Goal: Use online tool/utility: Utilize a website feature to perform a specific function

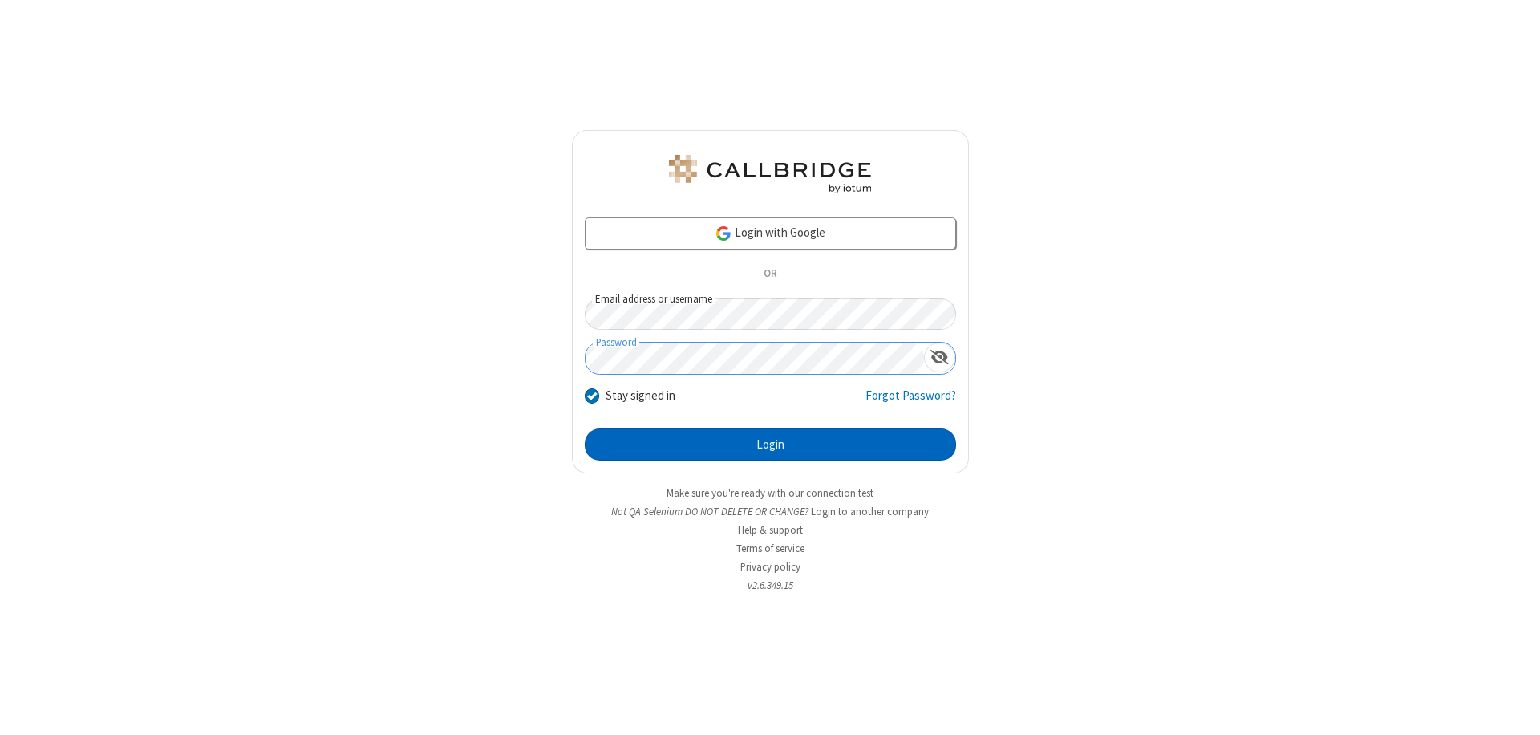
click at [770, 444] on button "Login" at bounding box center [770, 444] width 371 height 32
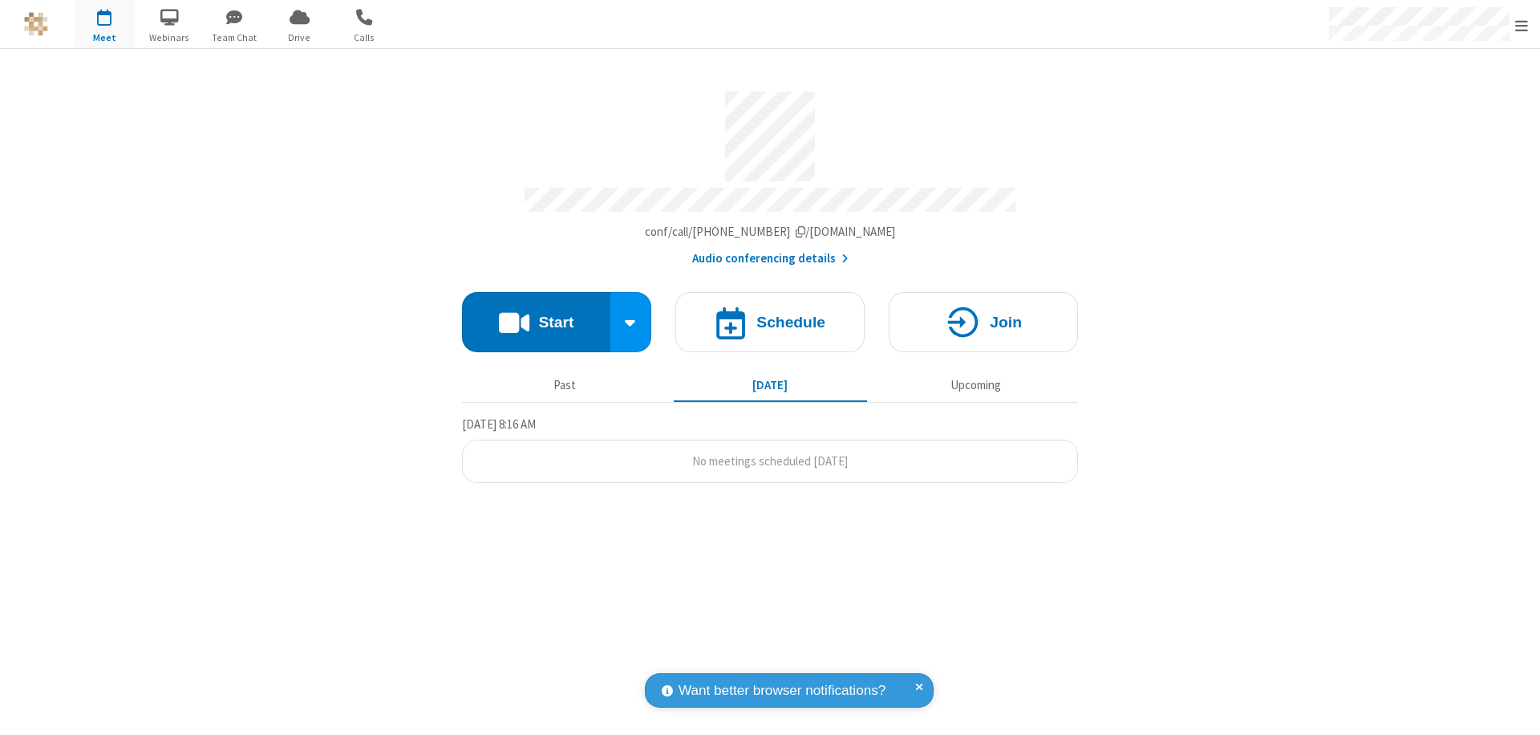
click at [536, 314] on button "Start" at bounding box center [536, 322] width 148 height 60
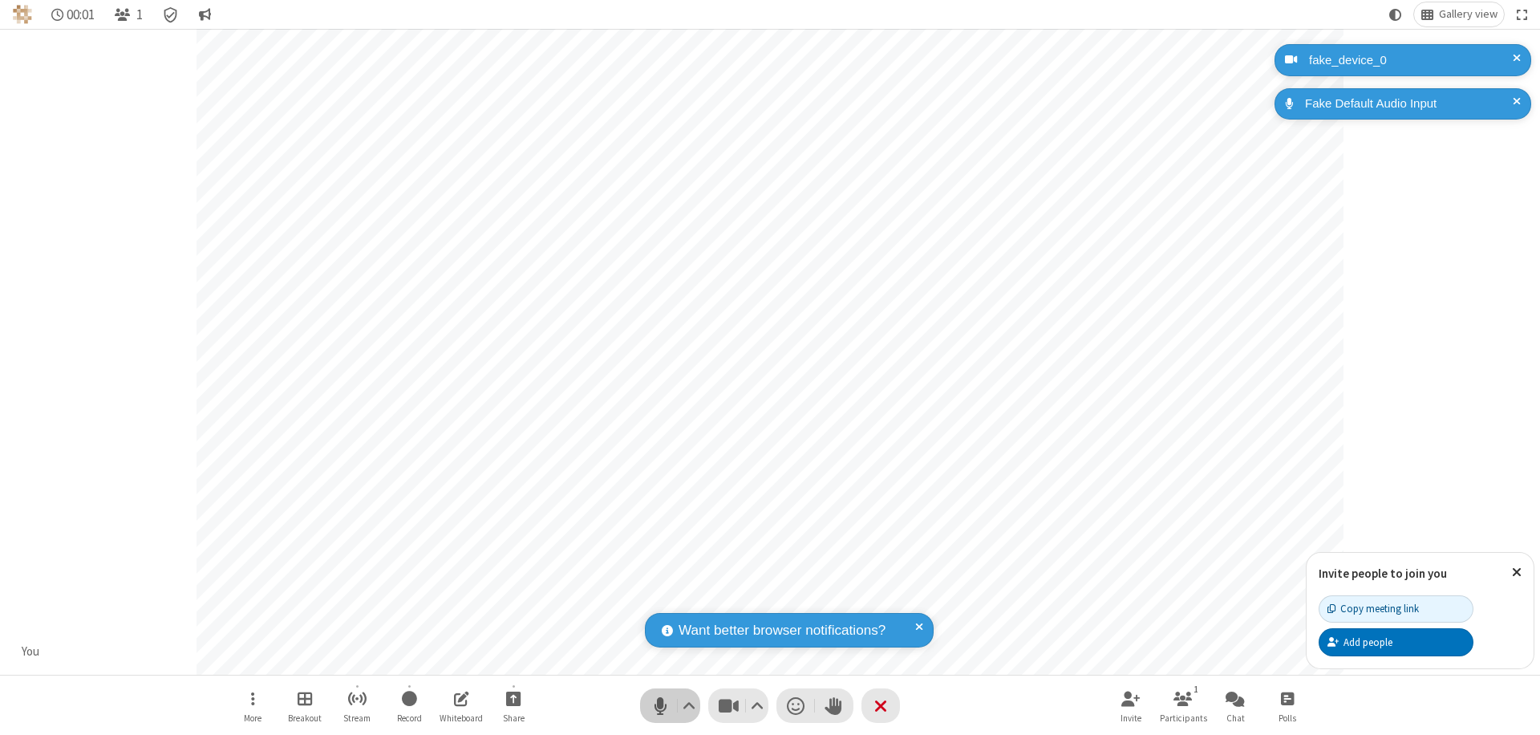
click at [660, 705] on span "Mute (⌘+Shift+A)" at bounding box center [660, 705] width 24 height 23
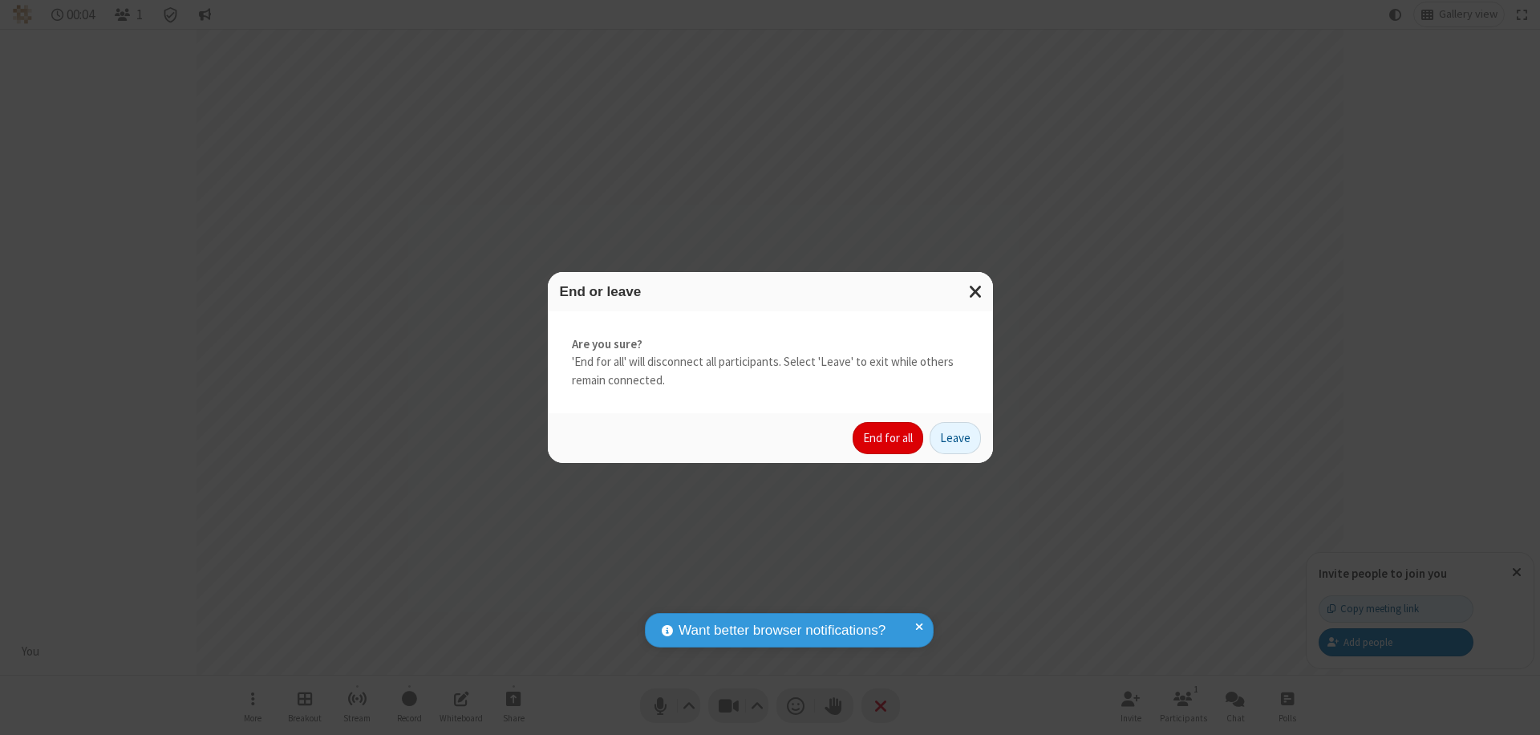
click at [889, 438] on button "End for all" at bounding box center [888, 438] width 71 height 32
